Goal: Transaction & Acquisition: Obtain resource

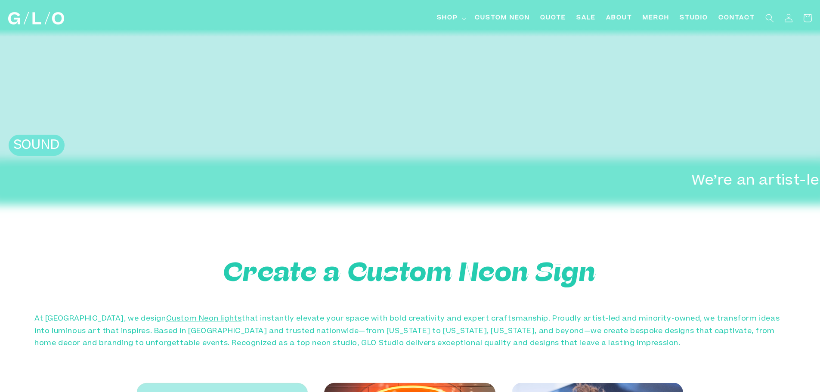
scroll to position [387, 0]
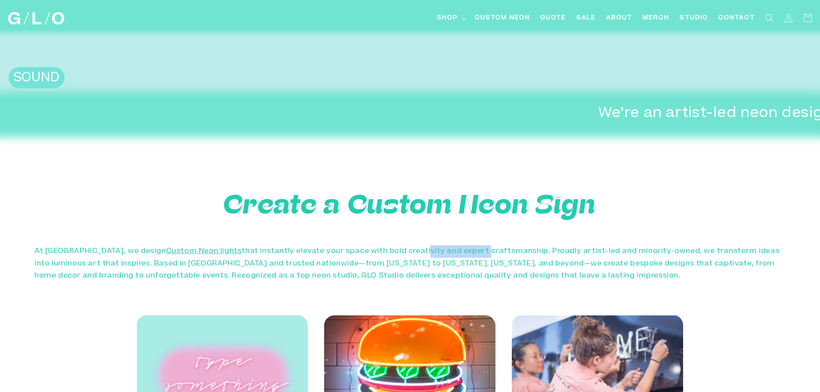
drag, startPoint x: 393, startPoint y: 230, endPoint x: 454, endPoint y: 248, distance: 63.5
click at [454, 248] on div "Create a Custom Neon Sign At GLO Studio, we design Custom Neon lights that inst…" at bounding box center [410, 221] width 820 height 155
drag, startPoint x: 454, startPoint y: 248, endPoint x: 449, endPoint y: 247, distance: 5.9
click at [453, 248] on p "At GLO Studio, we design Custom Neon lights that instantly elevate your space w…" at bounding box center [409, 263] width 751 height 37
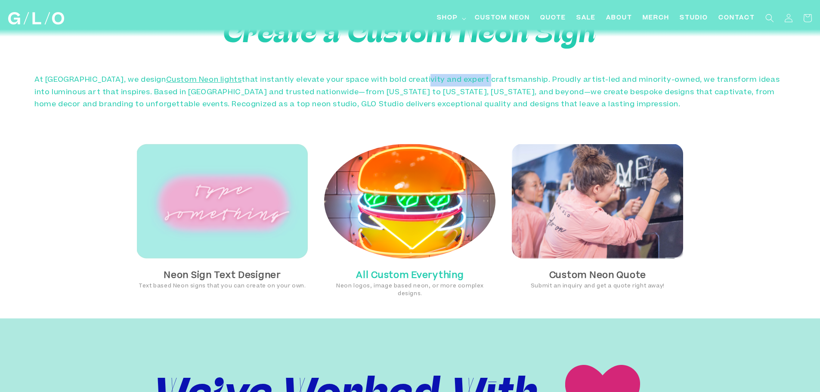
scroll to position [560, 0]
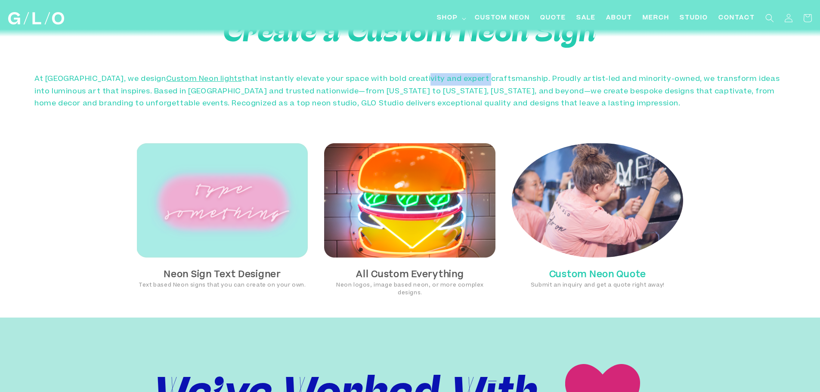
click at [580, 214] on img at bounding box center [597, 200] width 171 height 115
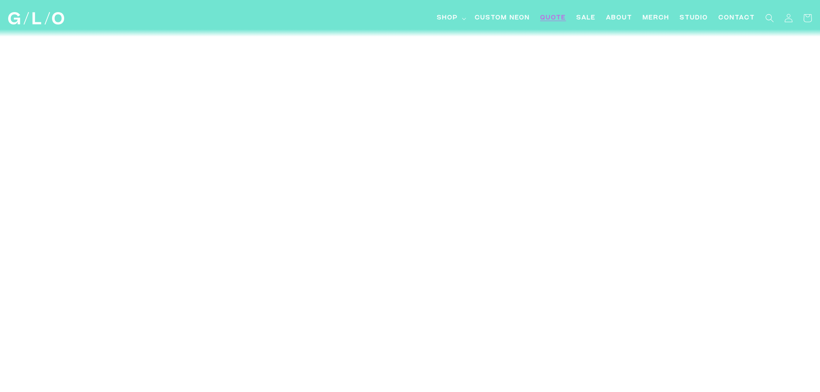
scroll to position [1722, 0]
